Goal: Task Accomplishment & Management: Use online tool/utility

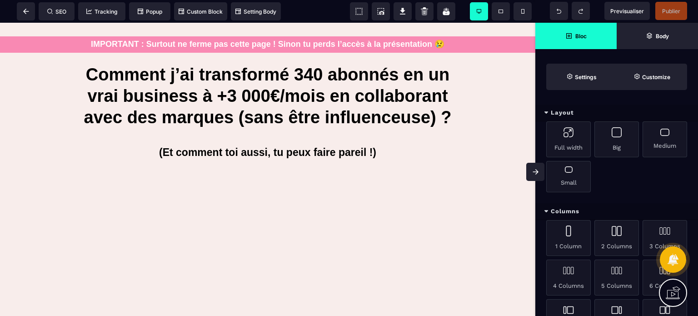
click at [535, 172] on icon at bounding box center [534, 171] width 5 height 5
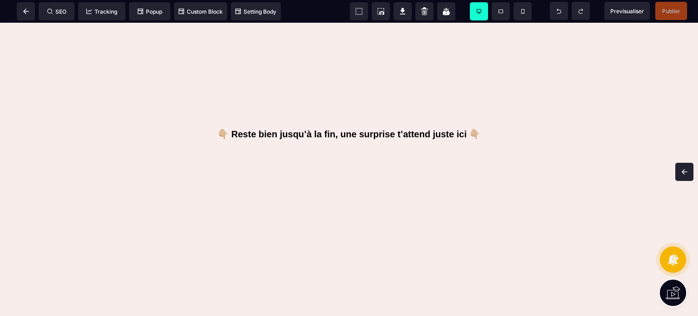
scroll to position [301, 0]
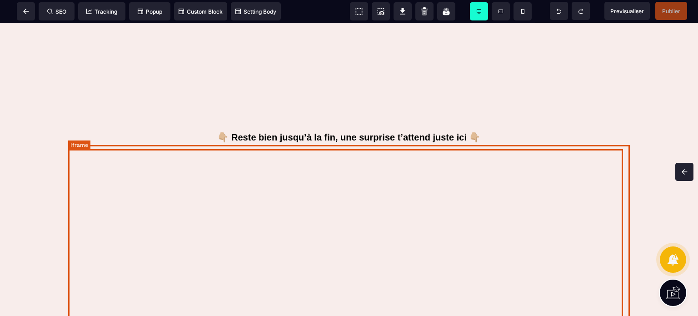
select select
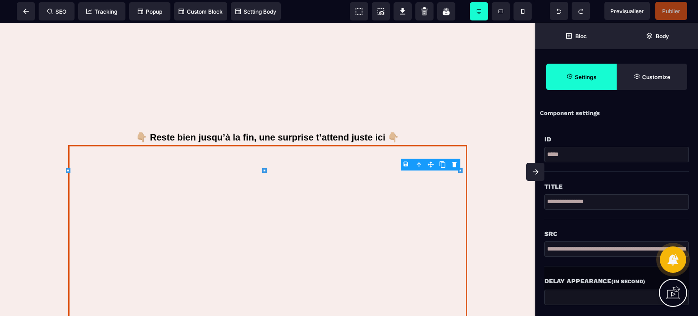
click at [580, 221] on div "Src" at bounding box center [616, 229] width 144 height 20
click at [646, 80] on span "Customize" at bounding box center [651, 77] width 70 height 26
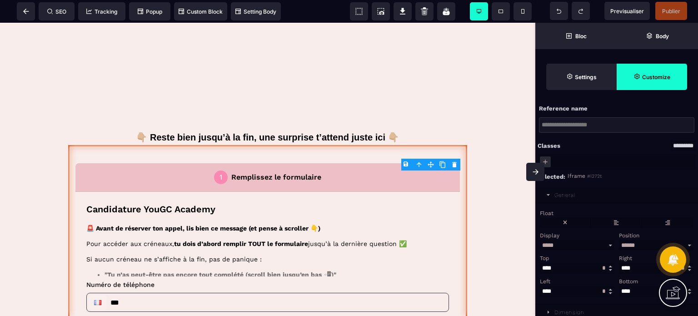
click at [590, 209] on div "Float" at bounding box center [616, 218] width 158 height 20
click at [536, 176] on span at bounding box center [535, 172] width 18 height 18
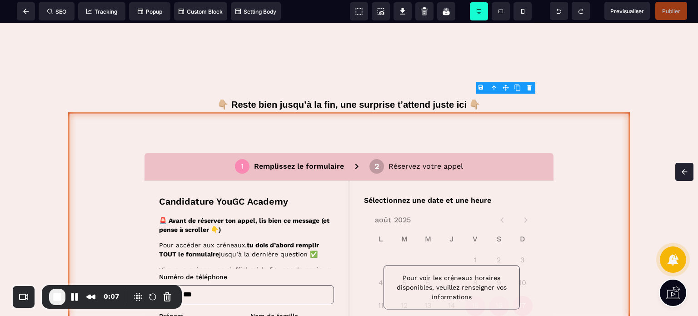
scroll to position [332, 0]
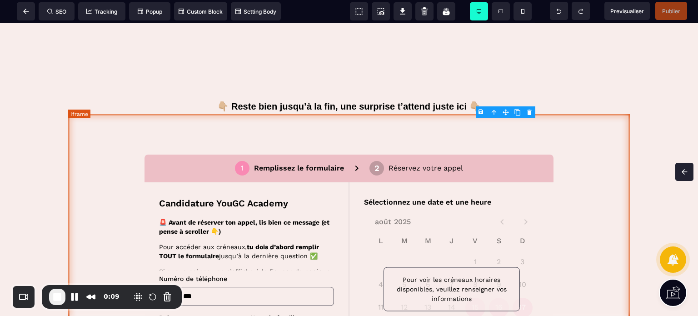
click at [390, 149] on div at bounding box center [348, 295] width 561 height 363
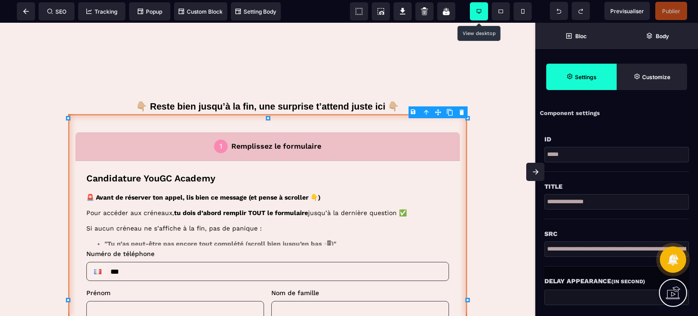
scroll to position [352, 0]
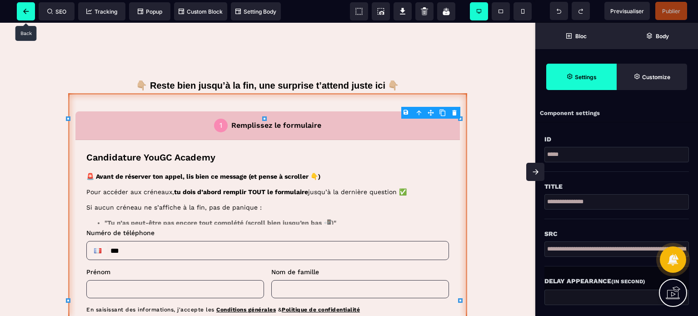
click at [22, 12] on span at bounding box center [26, 11] width 18 height 18
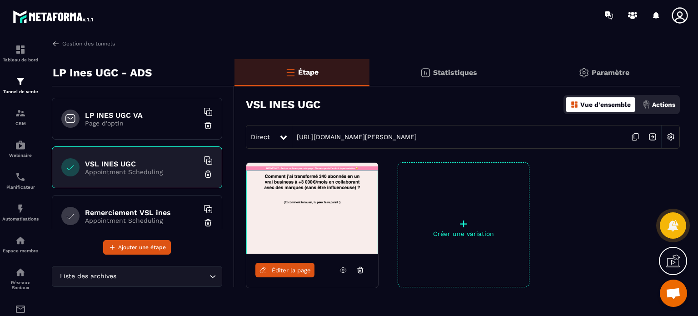
click at [143, 123] on p "Page d'optin" at bounding box center [142, 122] width 114 height 7
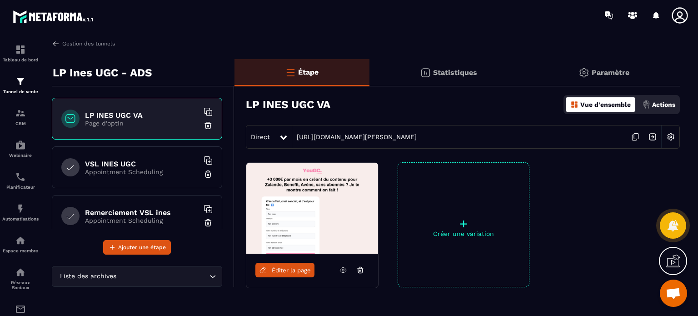
click at [291, 268] on span "Éditer la page" at bounding box center [291, 270] width 39 height 7
